Goal: Information Seeking & Learning: Understand process/instructions

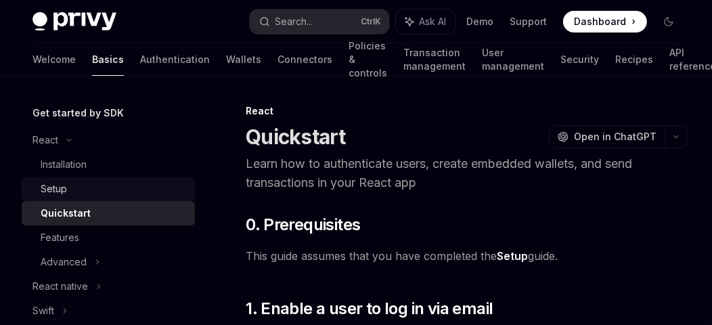
click at [77, 189] on div "Setup" at bounding box center [114, 189] width 146 height 16
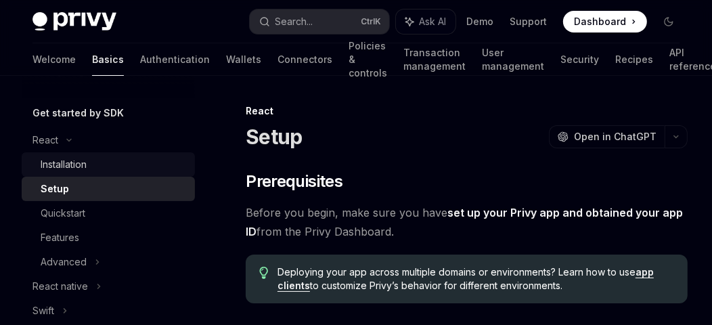
click at [111, 165] on div "Installation" at bounding box center [114, 164] width 146 height 16
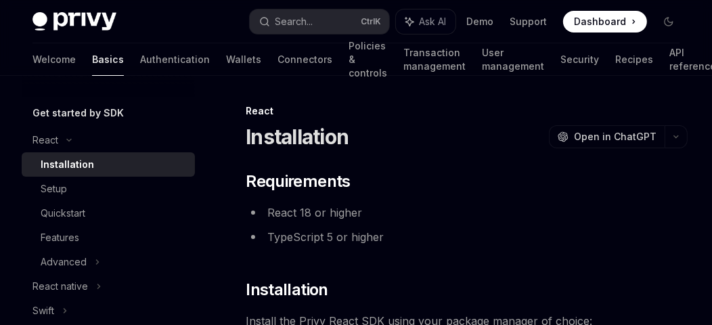
type textarea "*"
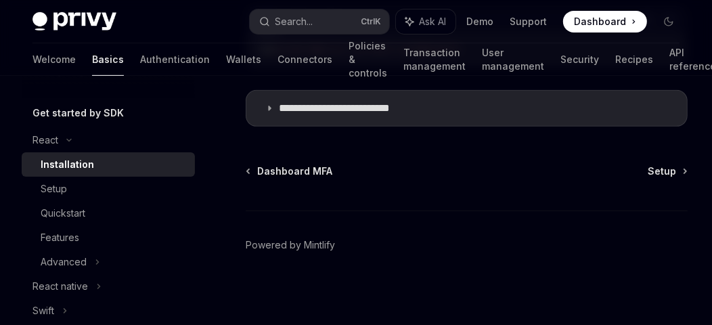
scroll to position [203, 0]
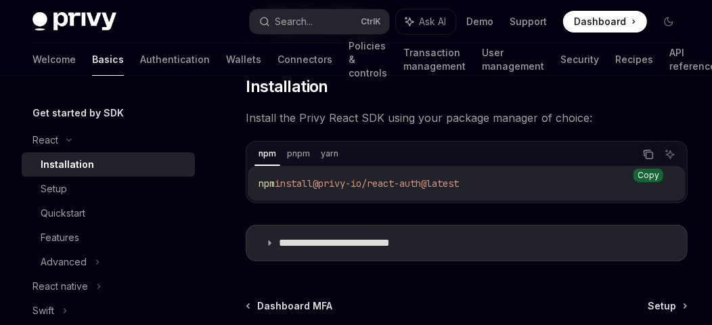
click at [648, 150] on icon "Copy the contents from the code block" at bounding box center [648, 154] width 11 height 11
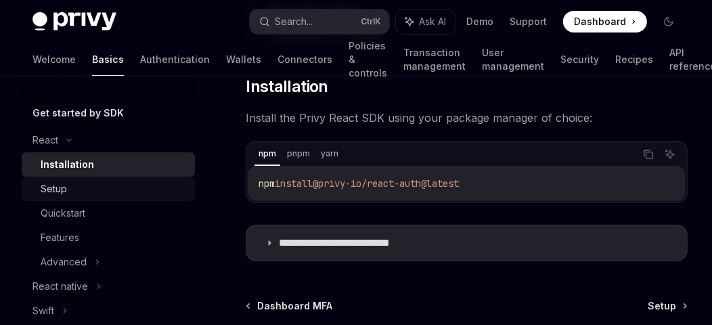
click at [95, 196] on link "Setup" at bounding box center [108, 189] width 173 height 24
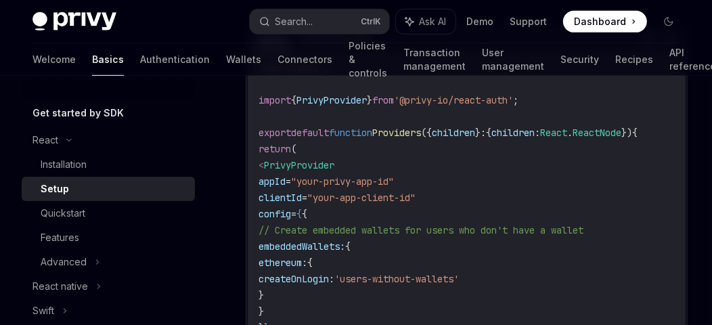
scroll to position [676, 0]
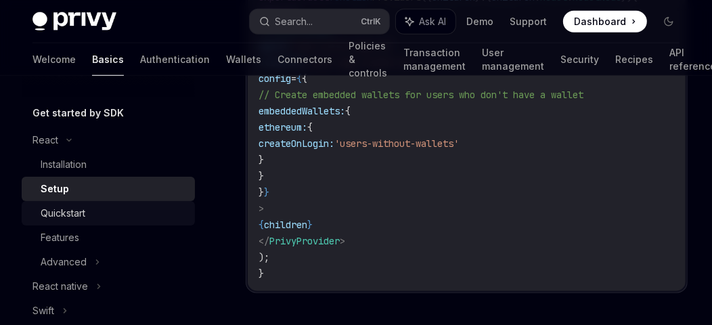
click at [95, 217] on div "Quickstart" at bounding box center [114, 213] width 146 height 16
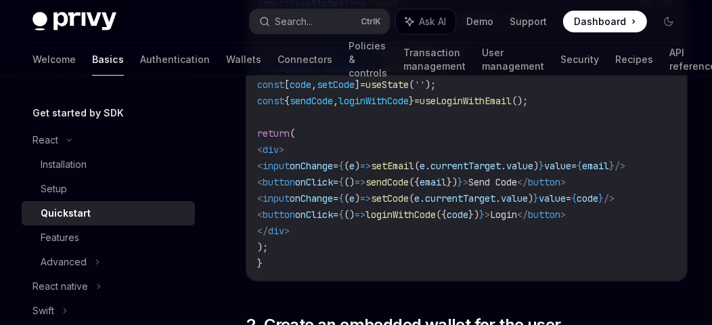
scroll to position [676, 0]
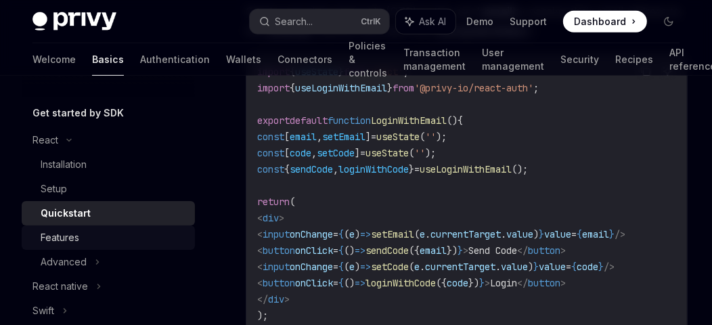
click at [83, 248] on link "Features" at bounding box center [108, 237] width 173 height 24
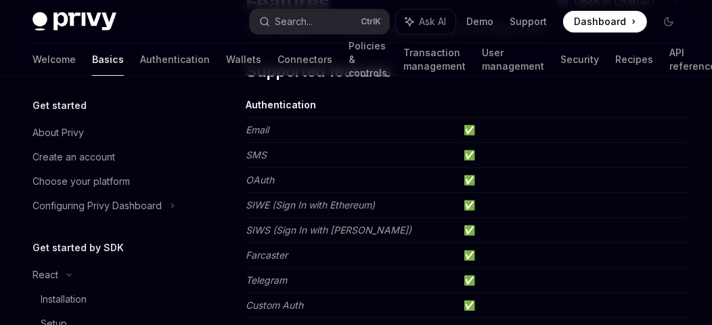
scroll to position [135, 0]
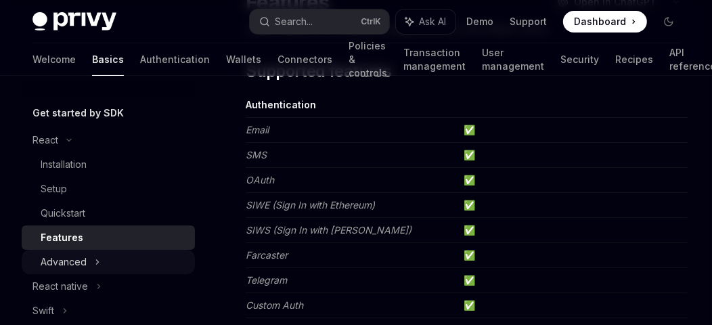
click at [97, 260] on icon at bounding box center [97, 262] width 5 height 16
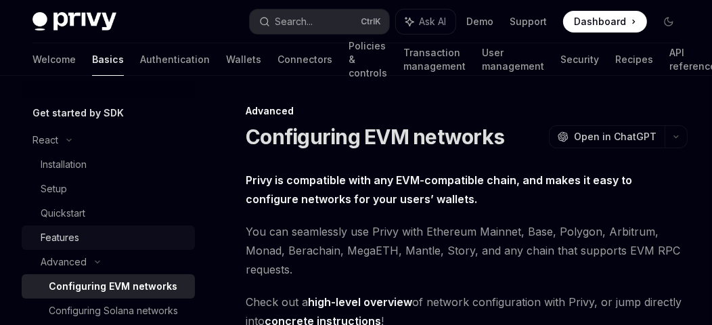
click at [86, 234] on div "Features" at bounding box center [114, 237] width 146 height 16
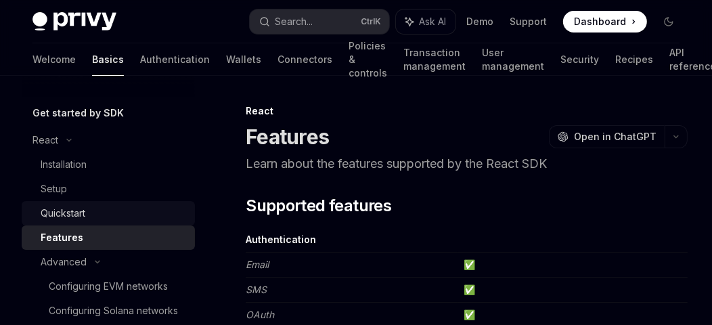
click at [102, 212] on div "Quickstart" at bounding box center [114, 213] width 146 height 16
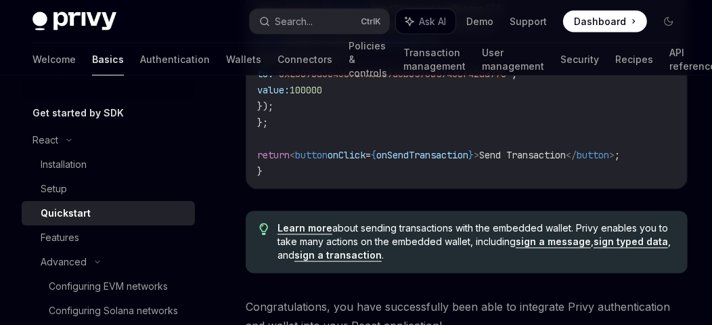
scroll to position [1217, 0]
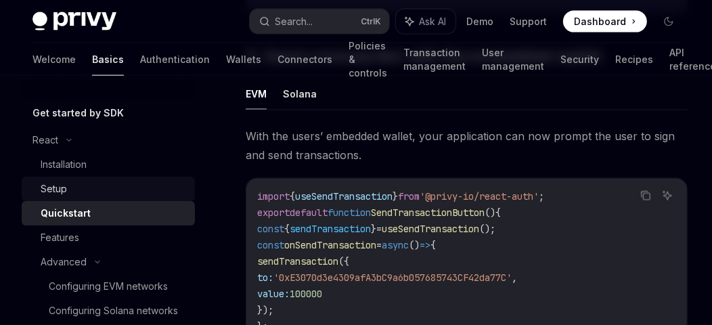
click at [94, 189] on div "Setup" at bounding box center [114, 189] width 146 height 16
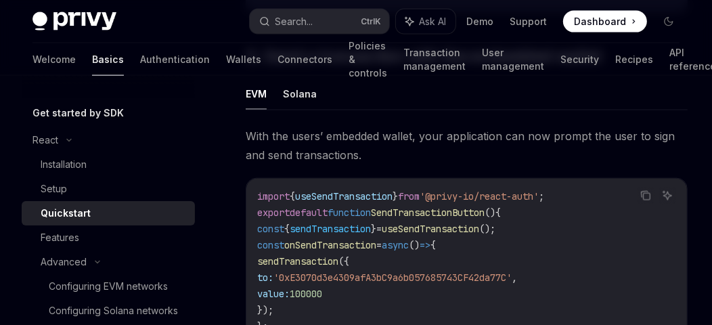
type textarea "*"
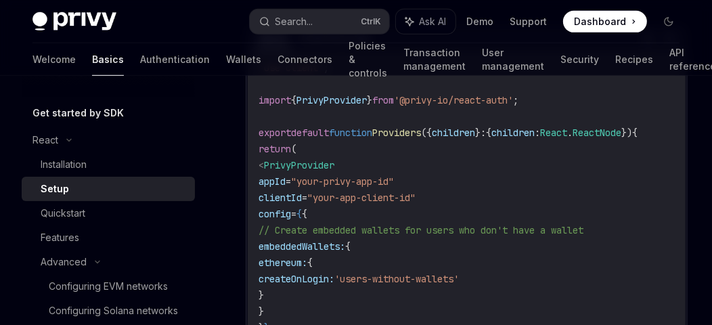
scroll to position [676, 0]
